Goal: Information Seeking & Learning: Learn about a topic

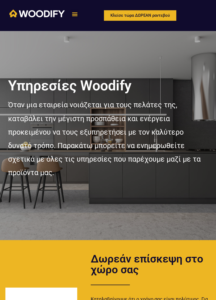
click at [73, 10] on div "Menu" at bounding box center [74, 13] width 9 height 9
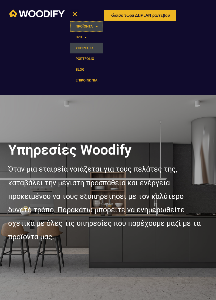
click at [91, 26] on link "ΠΡΟΪΟΝΤΑ" at bounding box center [86, 26] width 33 height 11
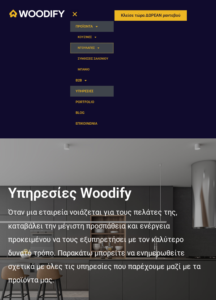
click at [91, 44] on link "ΝΤΟΥΛΑΠΕΣ" at bounding box center [91, 48] width 43 height 11
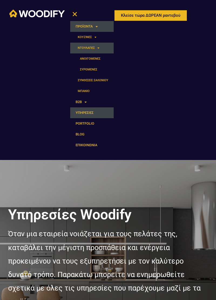
click at [94, 58] on link "ΑΝΟΙΓΟΜΕΝΕΣ" at bounding box center [91, 58] width 43 height 11
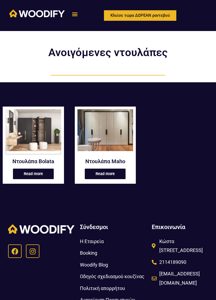
click at [31, 126] on img at bounding box center [33, 130] width 56 height 42
click at [118, 137] on img at bounding box center [105, 130] width 56 height 42
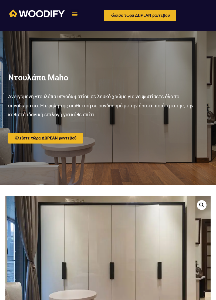
click at [75, 13] on icon "Menu Toggle" at bounding box center [75, 14] width 6 height 6
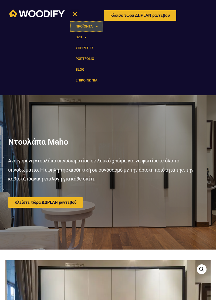
click at [86, 26] on link "ΠΡΟΪΟΝΤΑ" at bounding box center [86, 26] width 33 height 11
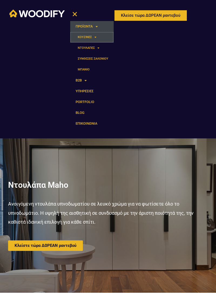
click at [86, 36] on link "ΚΟΥΖΙΝΕΣ" at bounding box center [91, 37] width 43 height 11
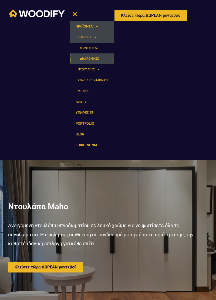
click at [90, 57] on link "ΔΙΑΧΡΟΝΙΚΕΣ" at bounding box center [91, 58] width 43 height 11
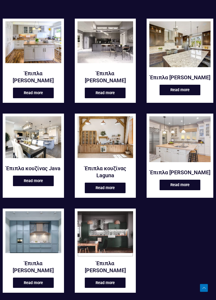
click at [103, 247] on img at bounding box center [105, 232] width 56 height 42
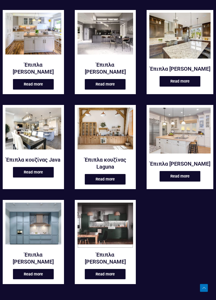
scroll to position [114, 0]
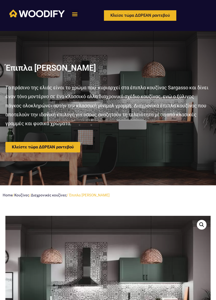
click at [188, 153] on div "Έπιπλα κουζίνας Sargasso Το πράσινο της ελιάς είναι το χρώμα που κυριαρχεί στα …" at bounding box center [107, 108] width 205 height 144
click at [176, 173] on div "Έπιπλα κουζίνας Sargasso Το πράσινο της ελιάς είναι το χρώμα που κυριαρχεί στα …" at bounding box center [107, 108] width 205 height 144
click at [32, 106] on p "Το πράσινο της ελιάς είναι το χρώμα που κυριαρχεί στα έπιπλα κουζίνας Sargasso …" at bounding box center [107, 105] width 205 height 45
click at [74, 13] on icon "Menu Toggle" at bounding box center [75, 14] width 6 height 6
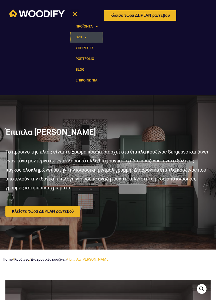
click at [86, 35] on span at bounding box center [84, 37] width 5 height 9
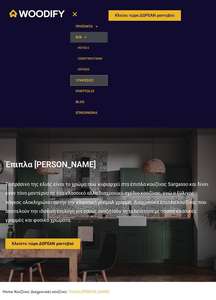
click at [88, 77] on link "ΥΠΗΡΕΣΙΕΣ" at bounding box center [89, 80] width 38 height 11
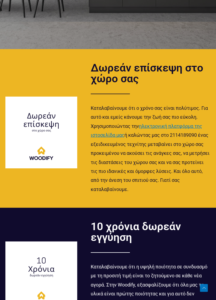
scroll to position [192, 0]
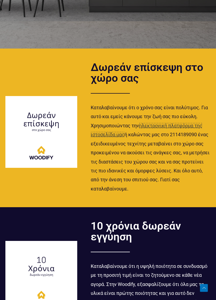
click at [181, 125] on span "ηλεκτρονική πλατφόρμα της ιστοσελίδα μας" at bounding box center [146, 130] width 111 height 15
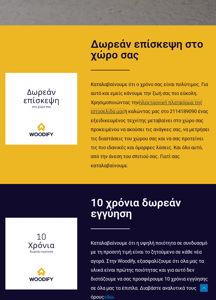
scroll to position [218, 0]
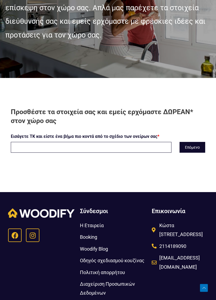
scroll to position [117, 0]
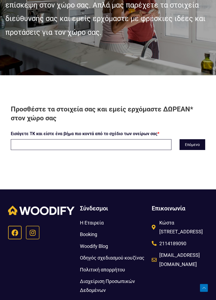
click at [32, 234] on icon at bounding box center [32, 232] width 7 height 7
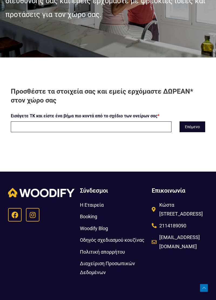
scroll to position [142, 0]
